Goal: Information Seeking & Learning: Learn about a topic

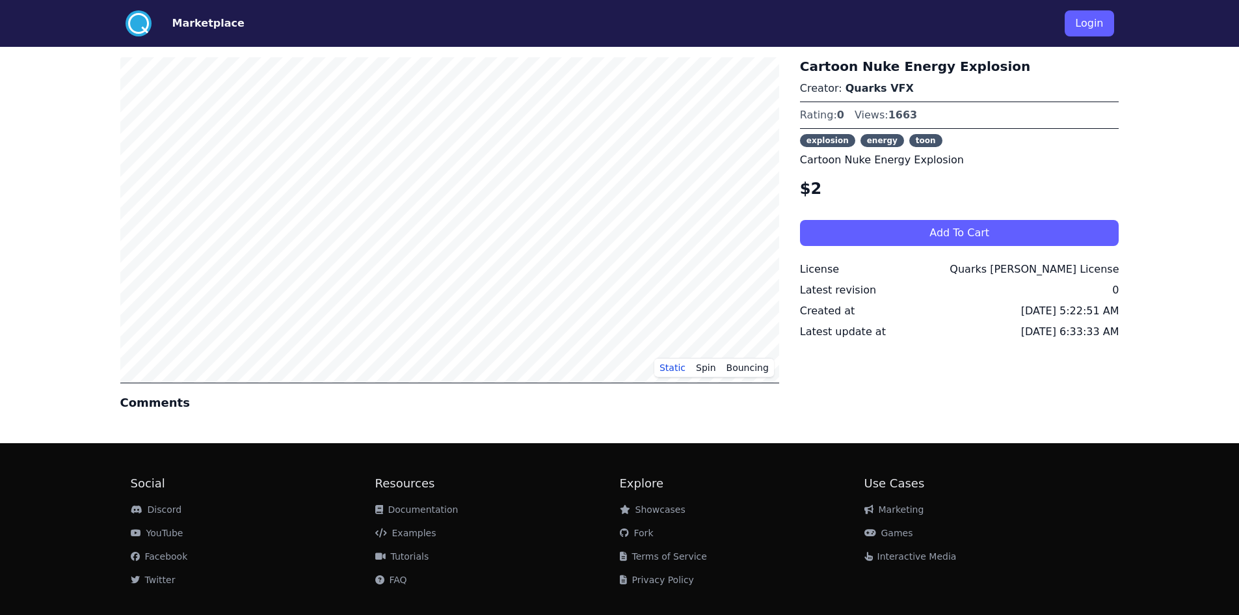
scroll to position [40010, 0]
click at [866, 423] on div "Cartoon Nuke Energy Explosion Creator: Quarks VFX Rating: 0 Views: 1663 explosi…" at bounding box center [959, 244] width 319 height 375
drag, startPoint x: 859, startPoint y: 404, endPoint x: 1009, endPoint y: 431, distance: 152.7
click at [1008, 431] on div "Cartoon Nuke Energy Explosion Creator: Quarks VFX Rating: 0 Views: 1663 explosi…" at bounding box center [959, 244] width 319 height 375
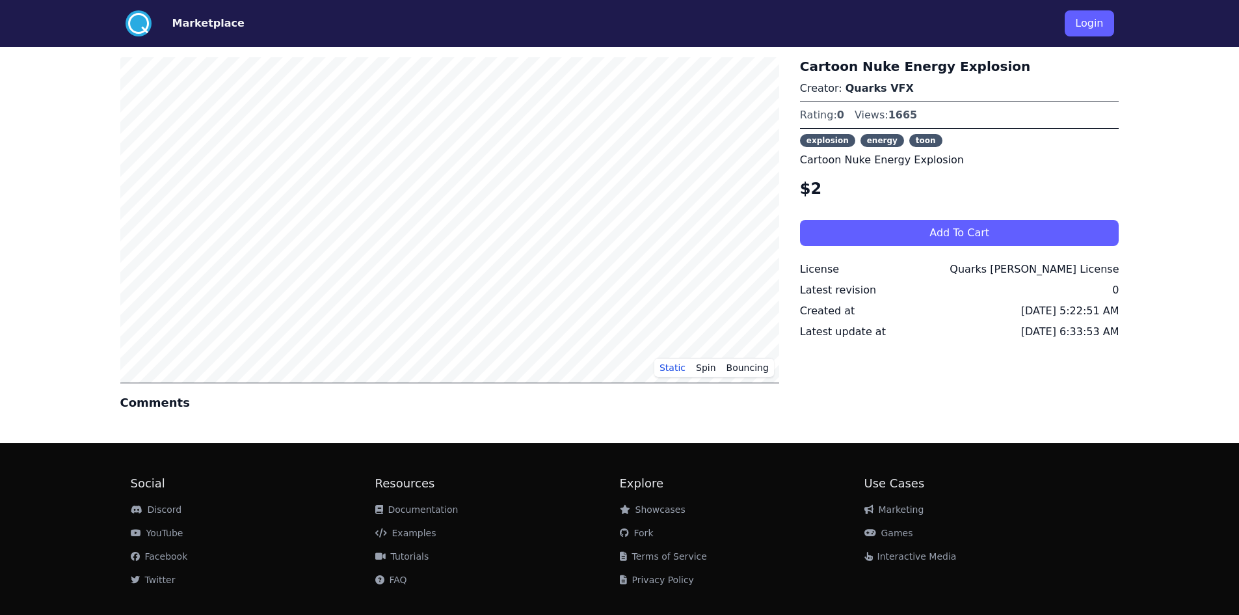
scroll to position [40010, 0]
click at [710, 367] on button "Spin" at bounding box center [706, 368] width 31 height 20
click at [747, 369] on button "Bouncing" at bounding box center [747, 368] width 53 height 20
click at [682, 366] on button "Static" at bounding box center [672, 368] width 36 height 20
click at [215, 28] on button "Marketplace" at bounding box center [208, 24] width 72 height 16
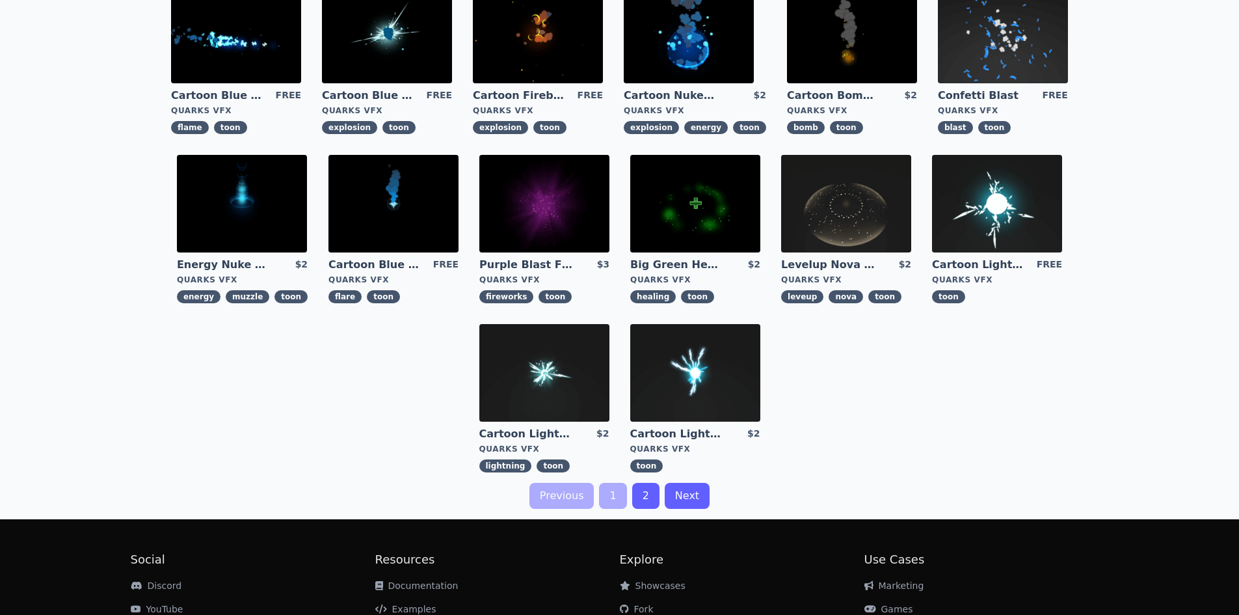
scroll to position [325, 0]
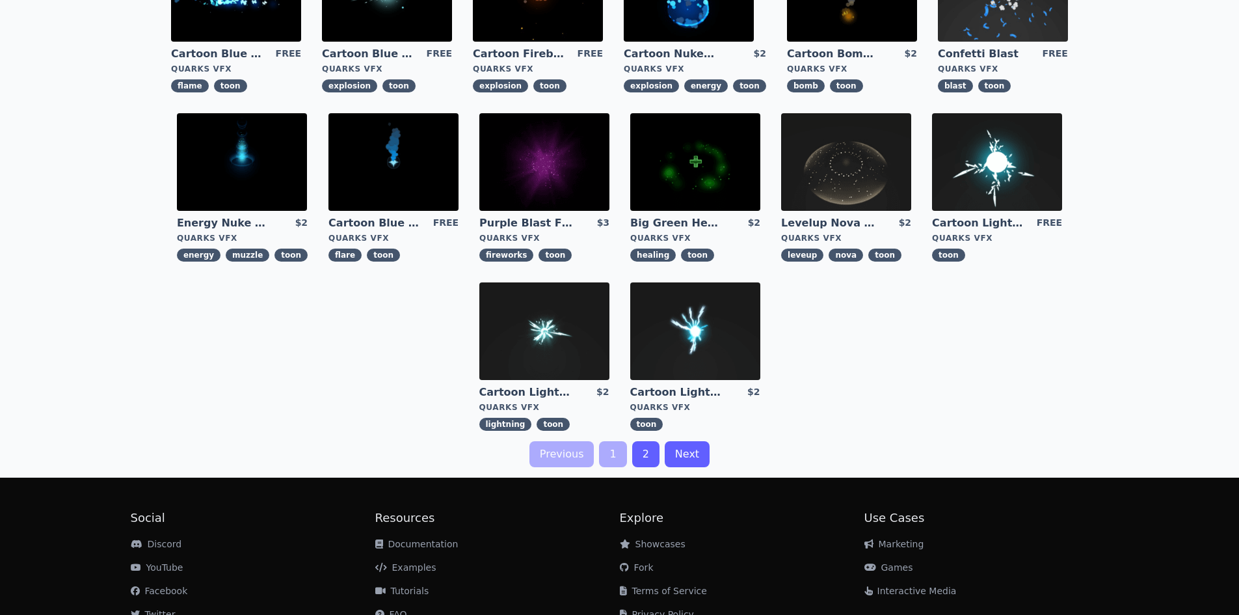
click at [641, 460] on link "2" at bounding box center [645, 454] width 27 height 26
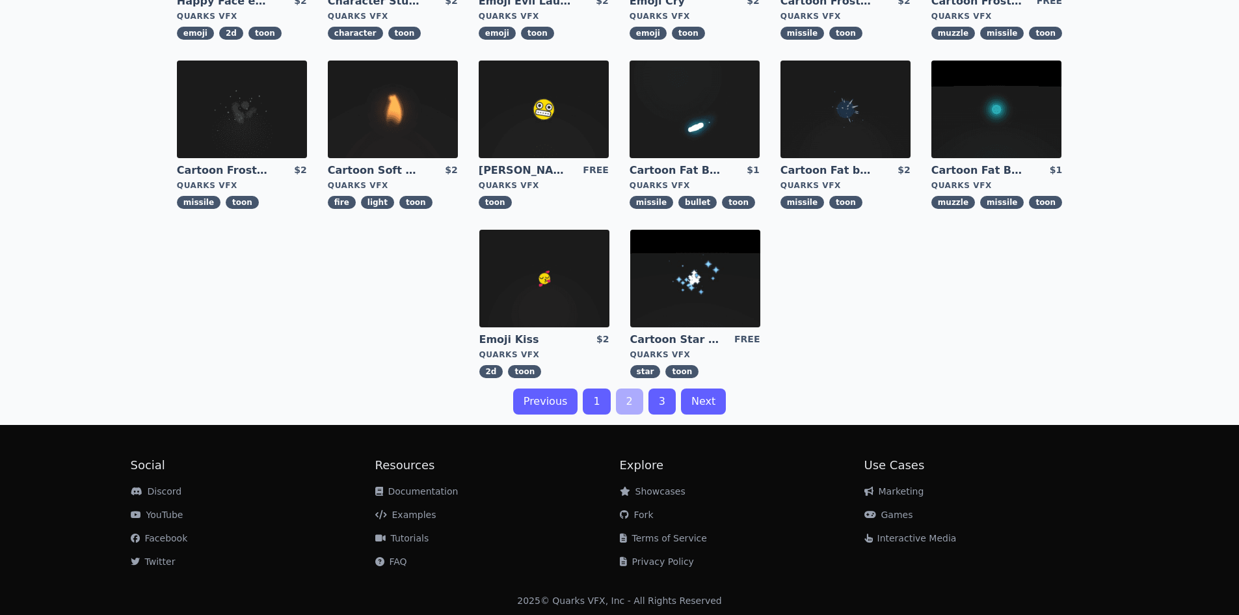
scroll to position [380, 0]
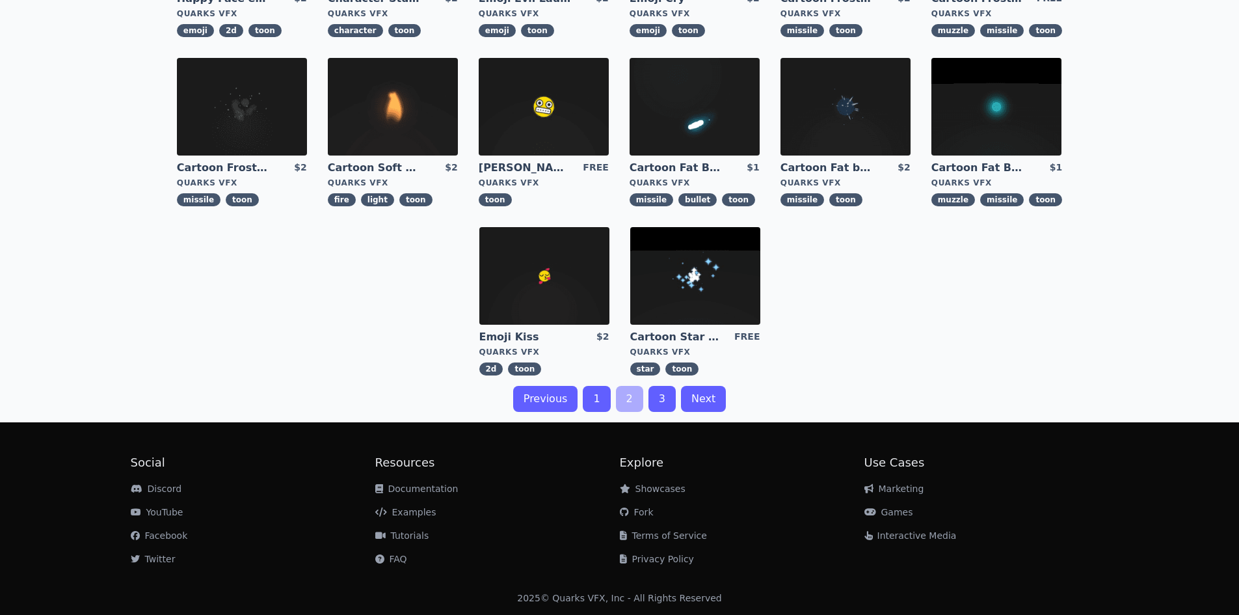
click at [668, 397] on link "3" at bounding box center [661, 399] width 27 height 26
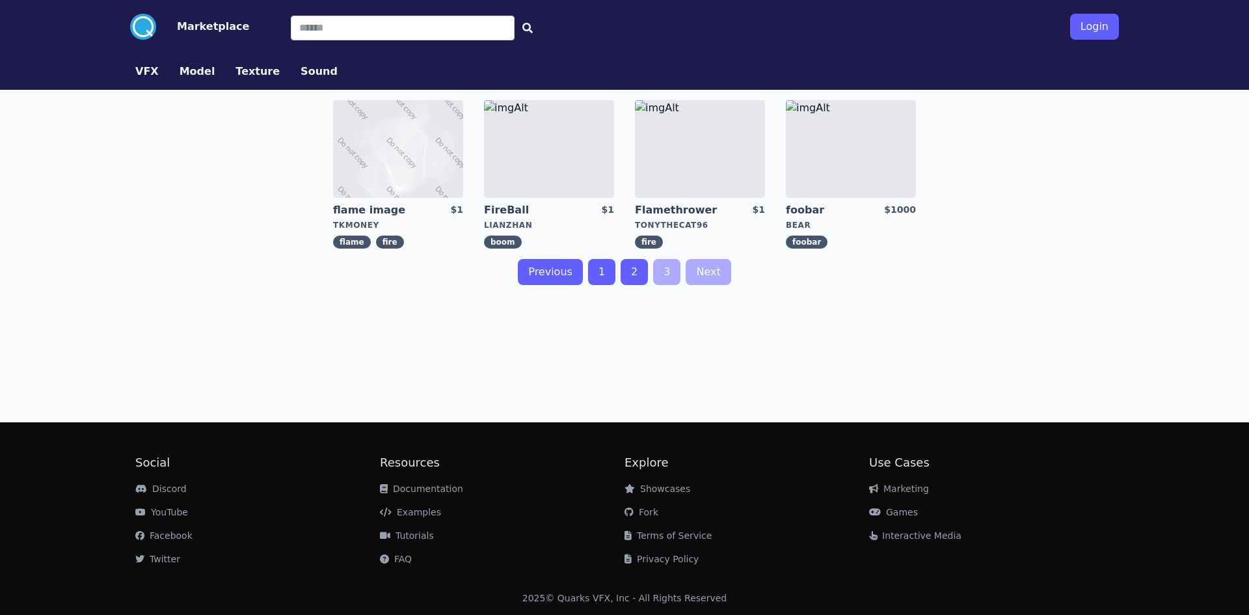
click at [375, 375] on div "flame image $1 tkmoney flame fire FireBall $1 LianZhan boom Flamethrower $1 ton…" at bounding box center [624, 251] width 999 height 322
click at [600, 273] on link "1" at bounding box center [601, 272] width 27 height 26
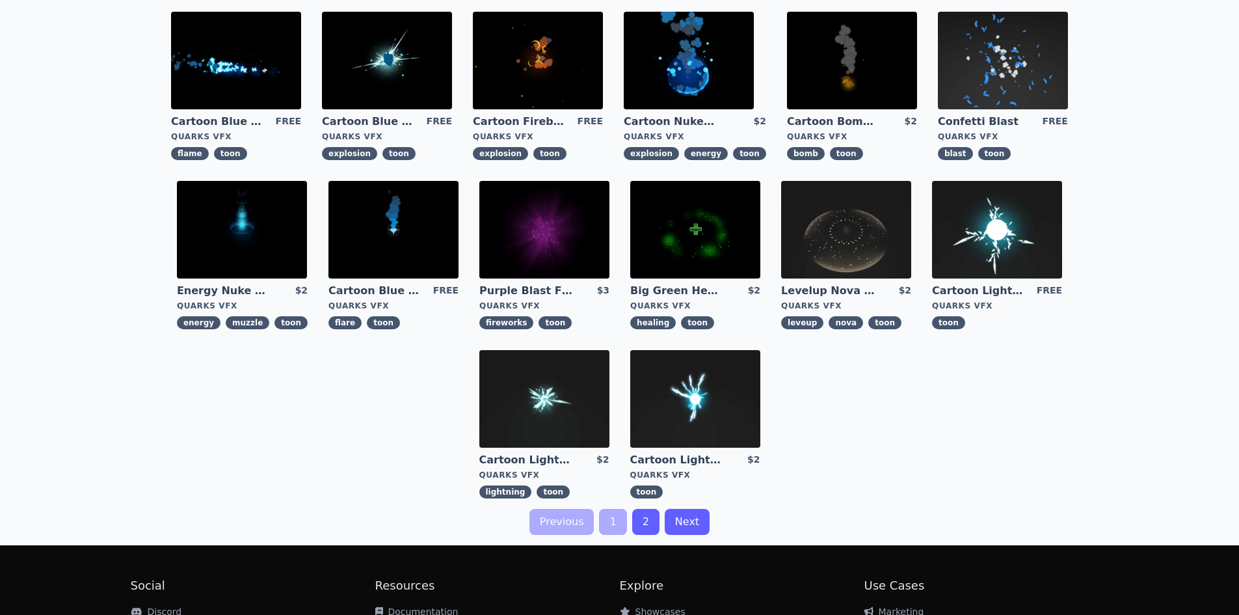
scroll to position [250, 0]
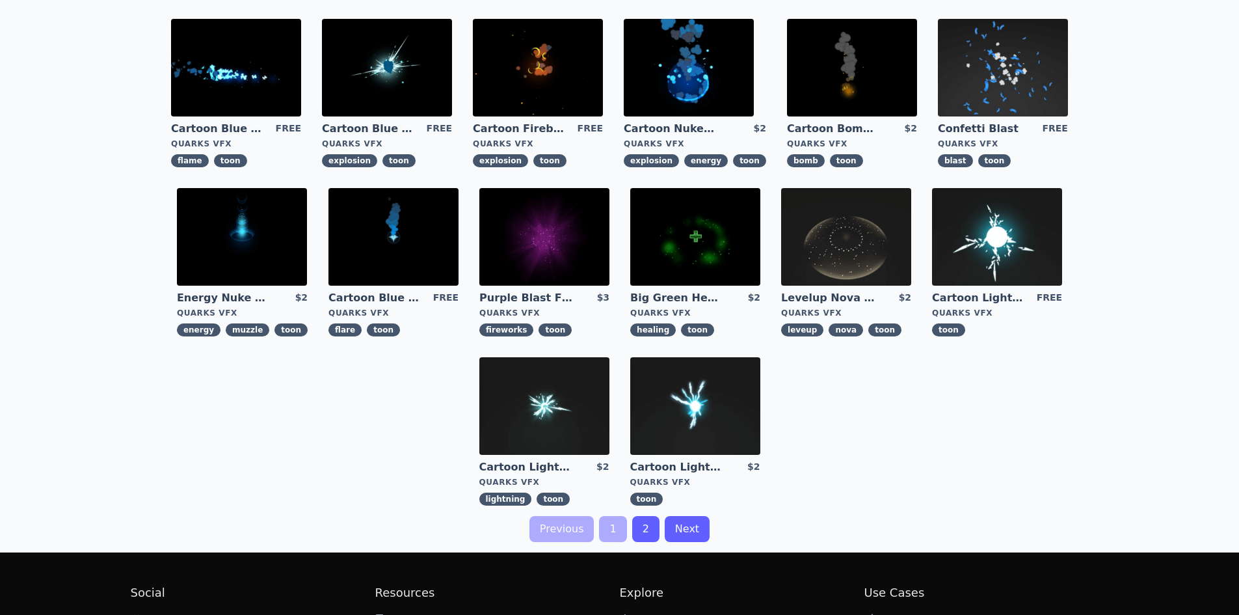
click at [542, 241] on img at bounding box center [544, 237] width 130 height 98
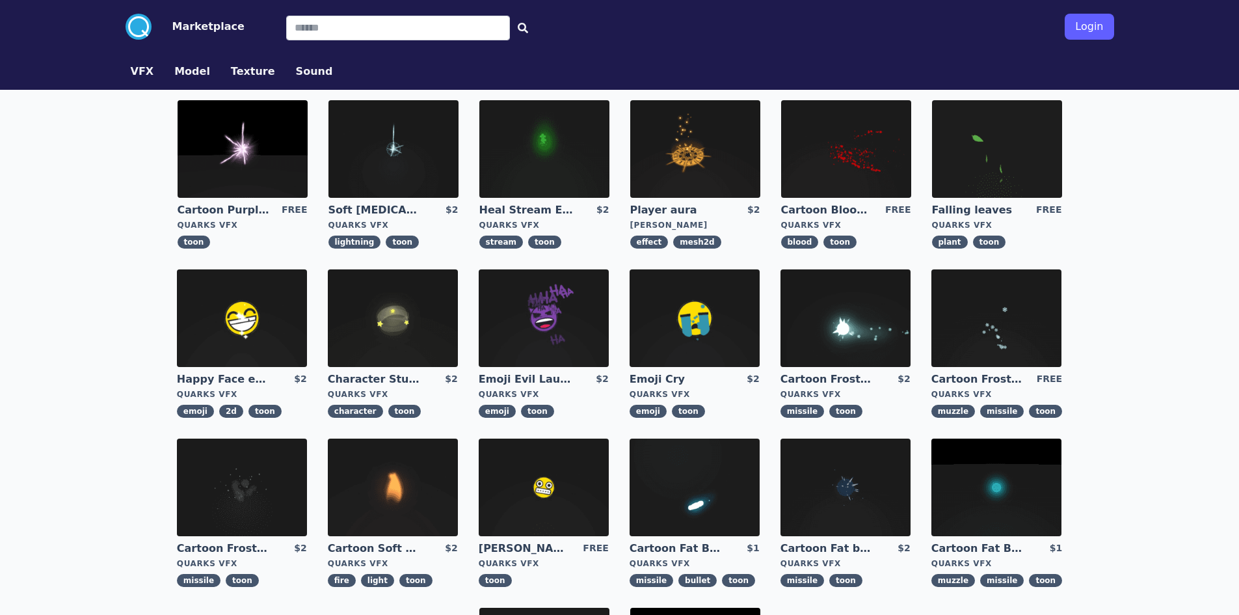
scroll to position [1, 0]
